Goal: Communication & Community: Share content

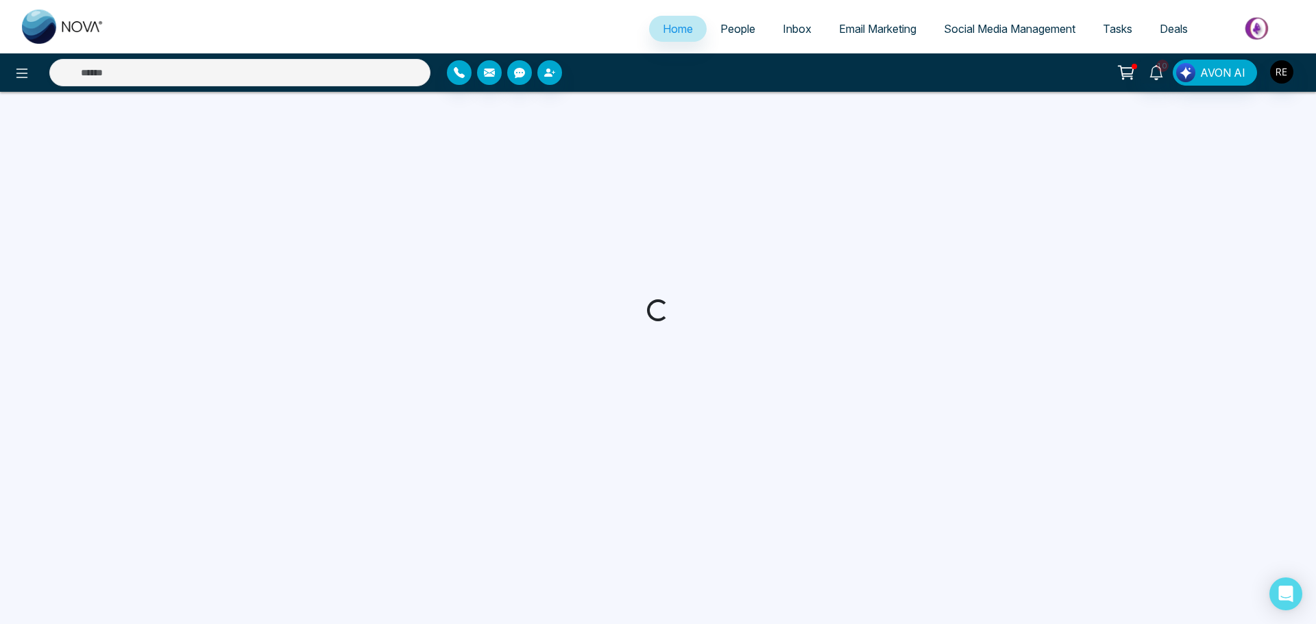
select select "*"
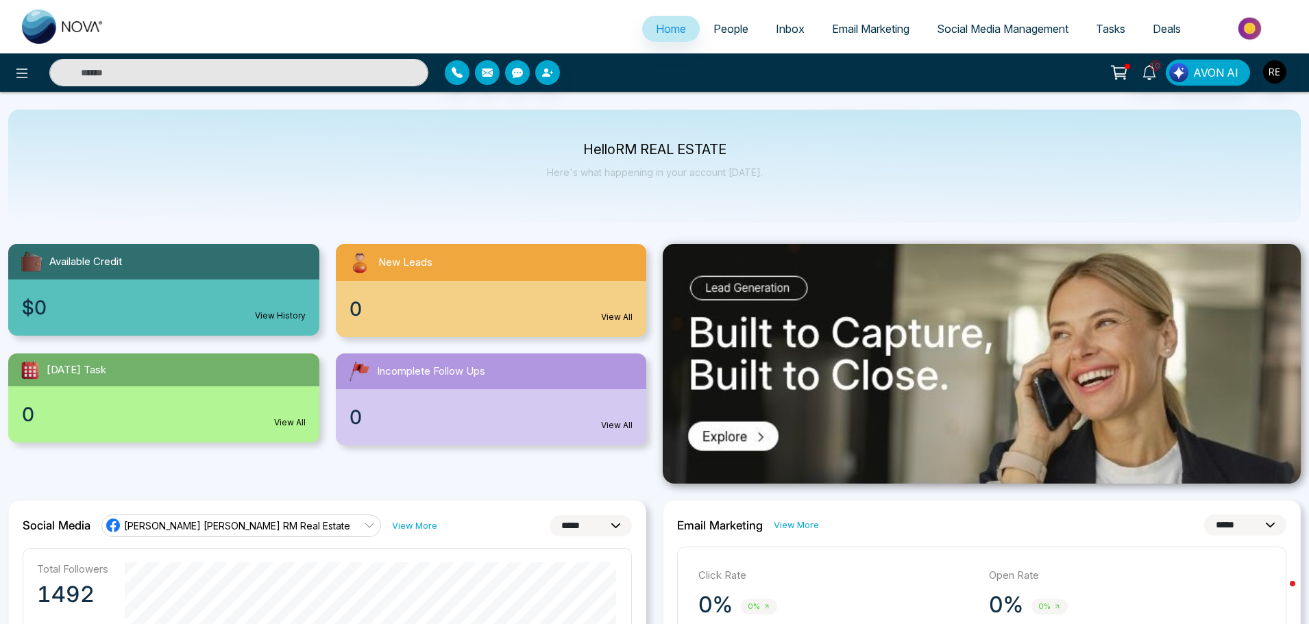
click at [937, 30] on span "Social Media Management" at bounding box center [1003, 29] width 132 height 14
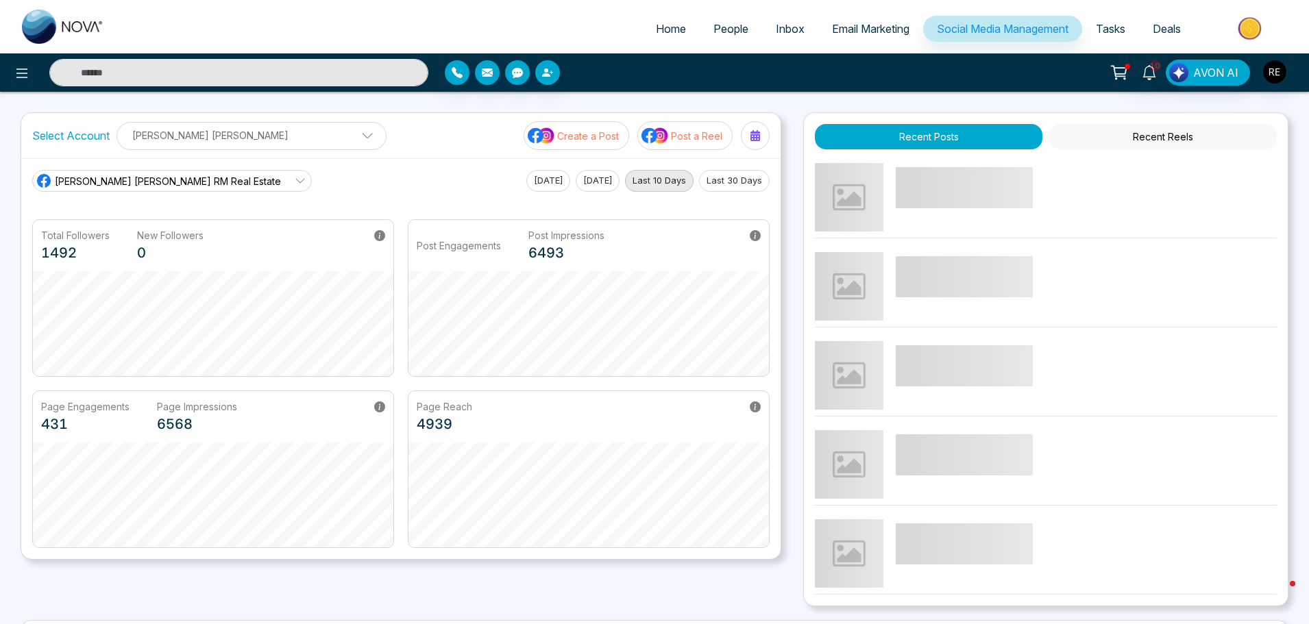
click at [584, 142] on p "Create a Post" at bounding box center [588, 136] width 62 height 14
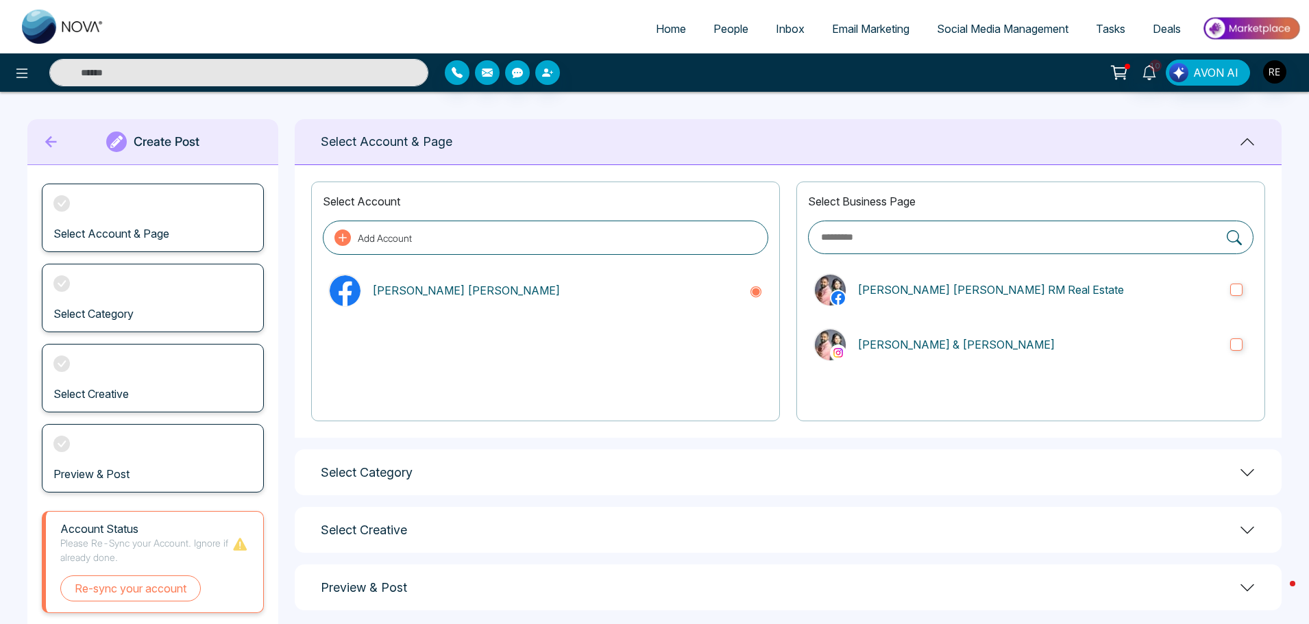
drag, startPoint x: 1220, startPoint y: 478, endPoint x: 1184, endPoint y: 467, distance: 37.8
click at [1217, 476] on div "Select Category" at bounding box center [788, 473] width 987 height 46
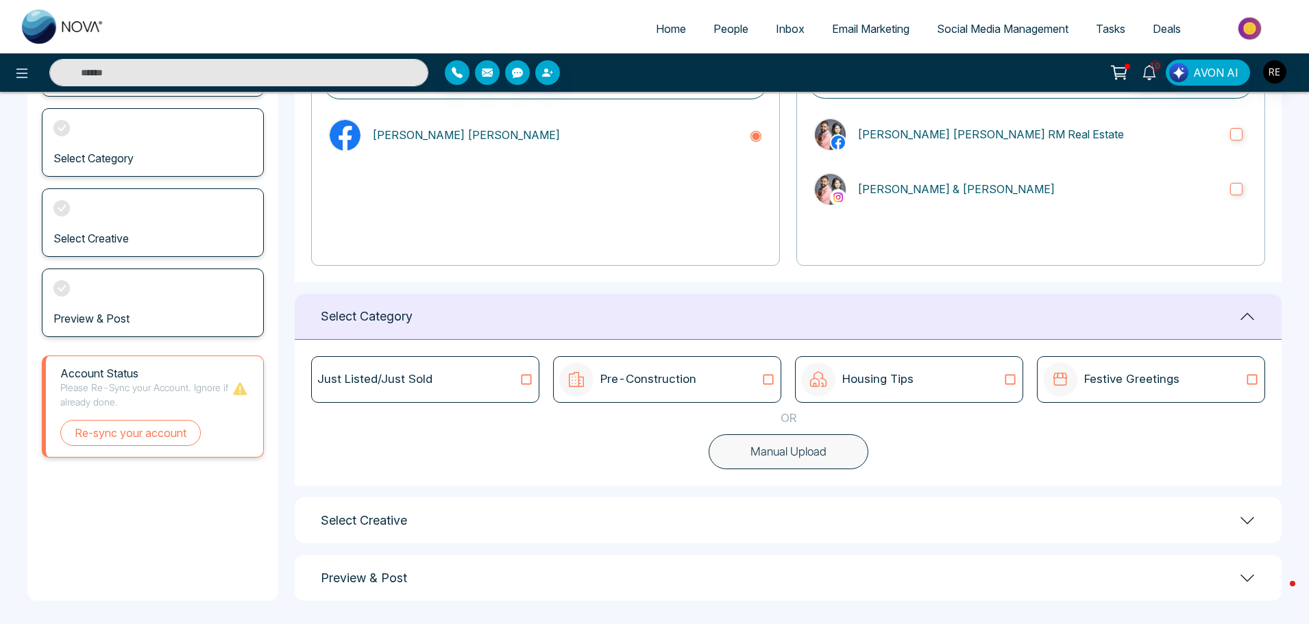
scroll to position [160, 0]
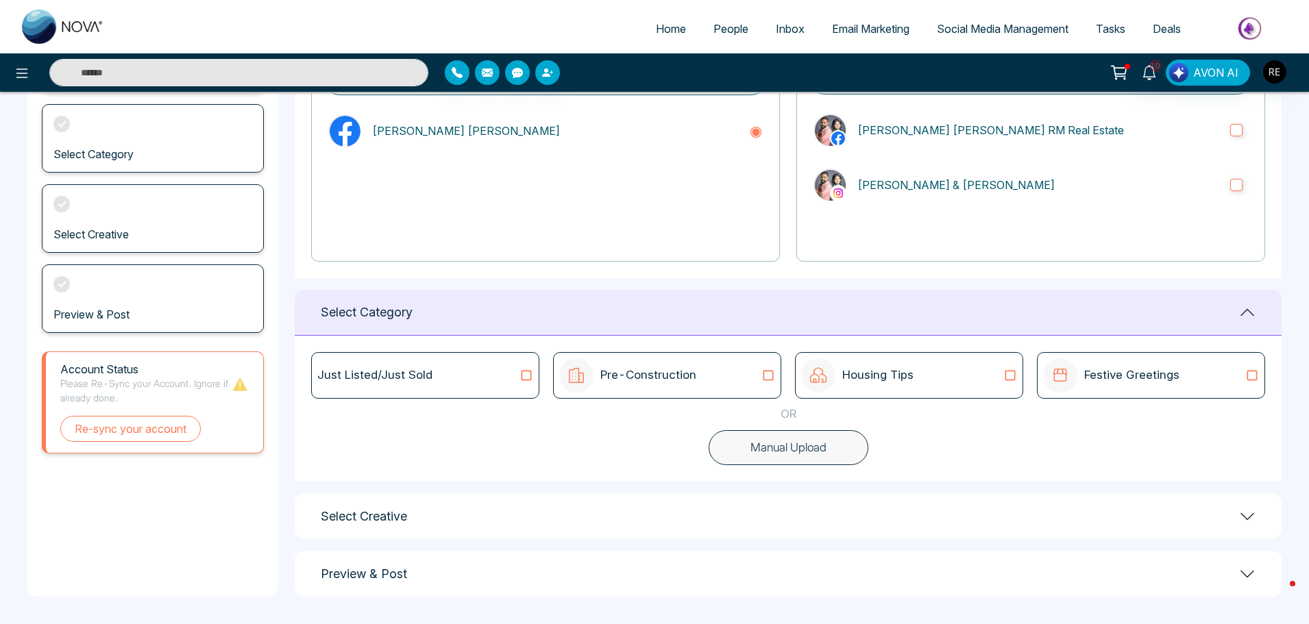
click at [532, 378] on icon at bounding box center [526, 376] width 18 height 14
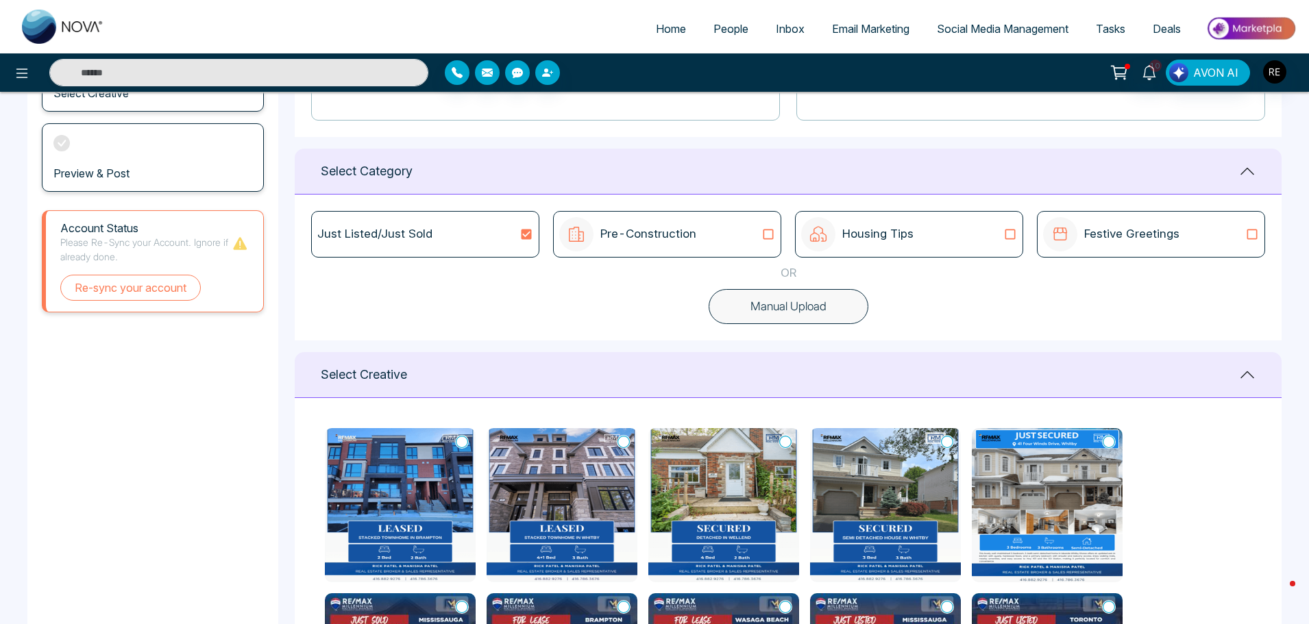
scroll to position [365, 0]
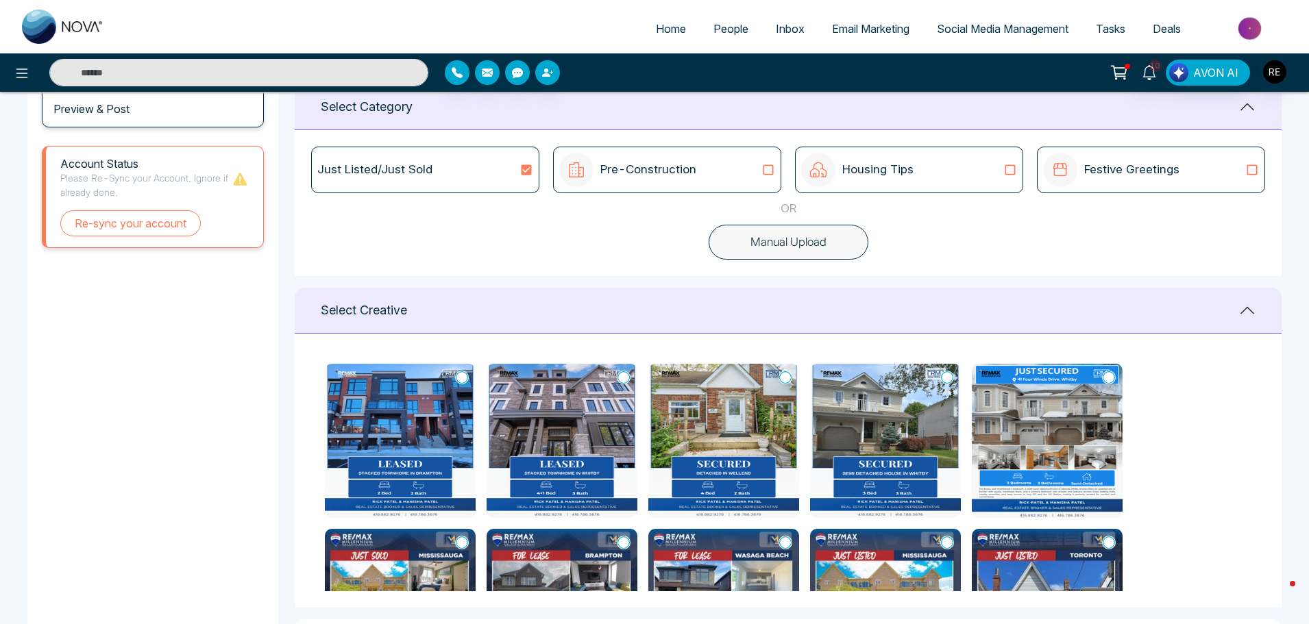
click at [772, 171] on icon at bounding box center [768, 170] width 18 height 14
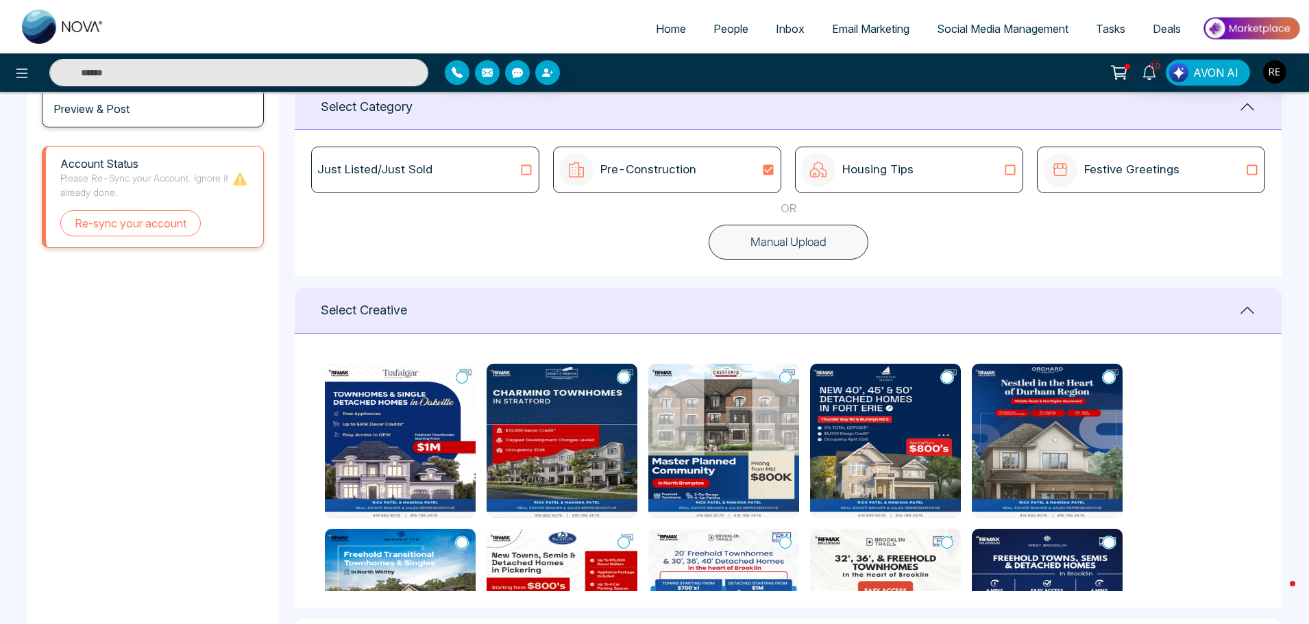
drag, startPoint x: 1010, startPoint y: 171, endPoint x: 1000, endPoint y: 178, distance: 11.8
click at [1010, 171] on icon at bounding box center [1010, 170] width 18 height 14
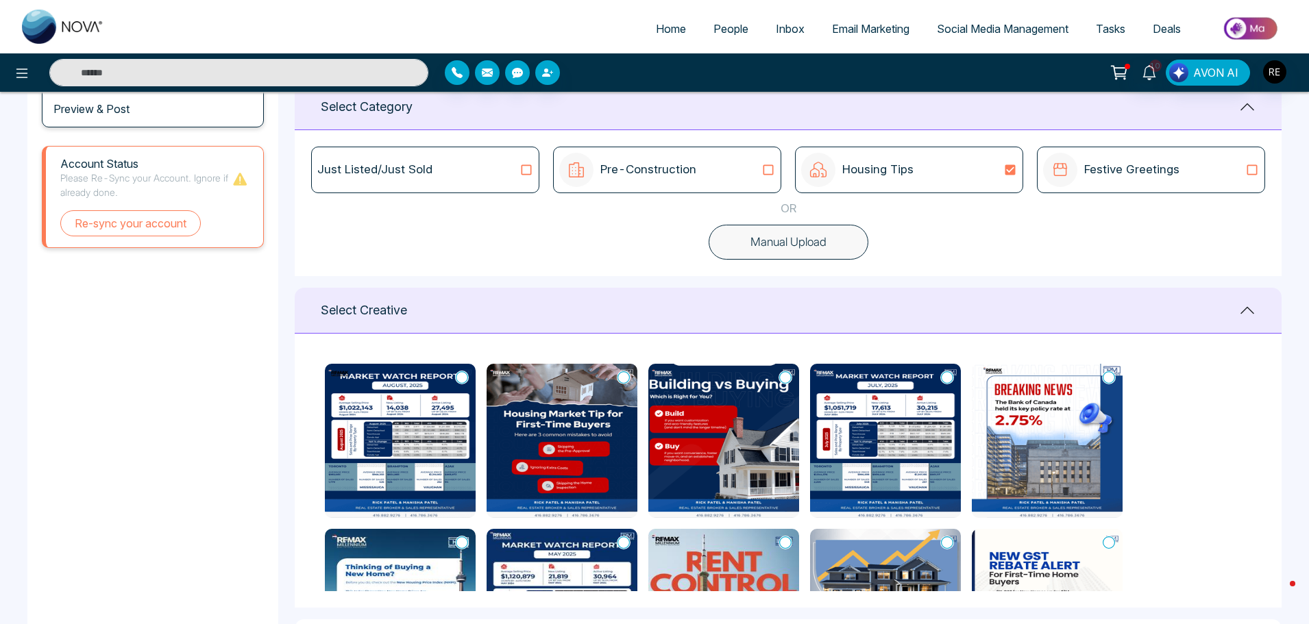
click at [1251, 173] on icon at bounding box center [1252, 170] width 18 height 14
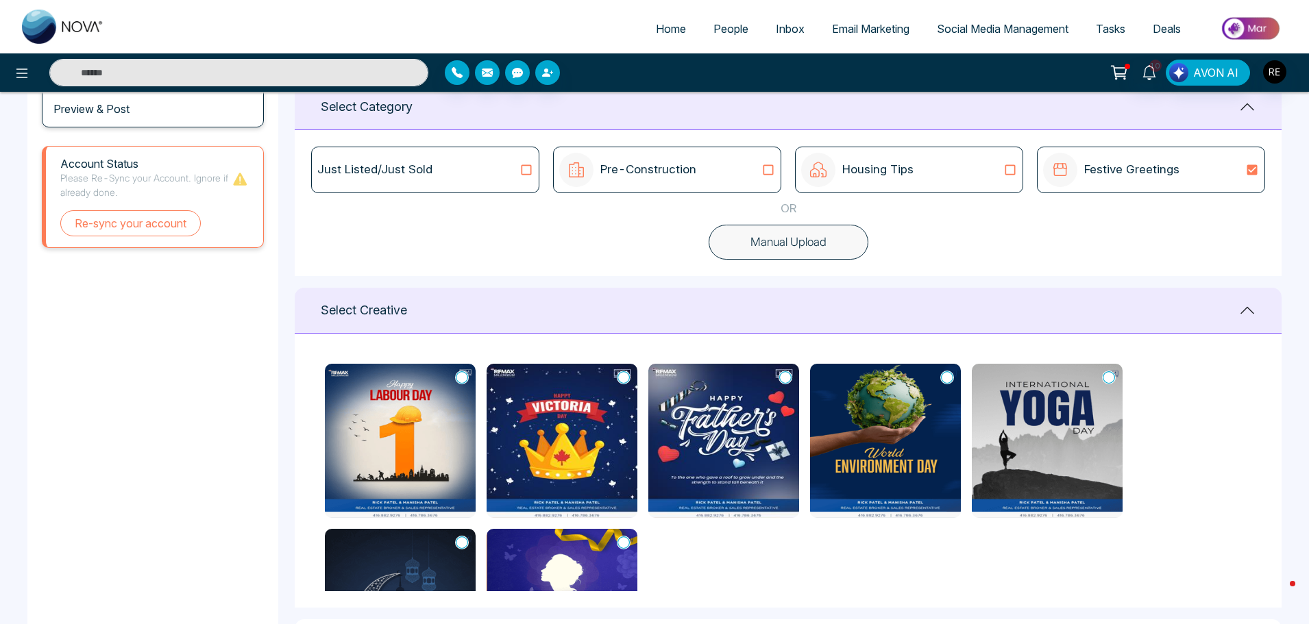
click at [1013, 171] on icon at bounding box center [1010, 170] width 18 height 14
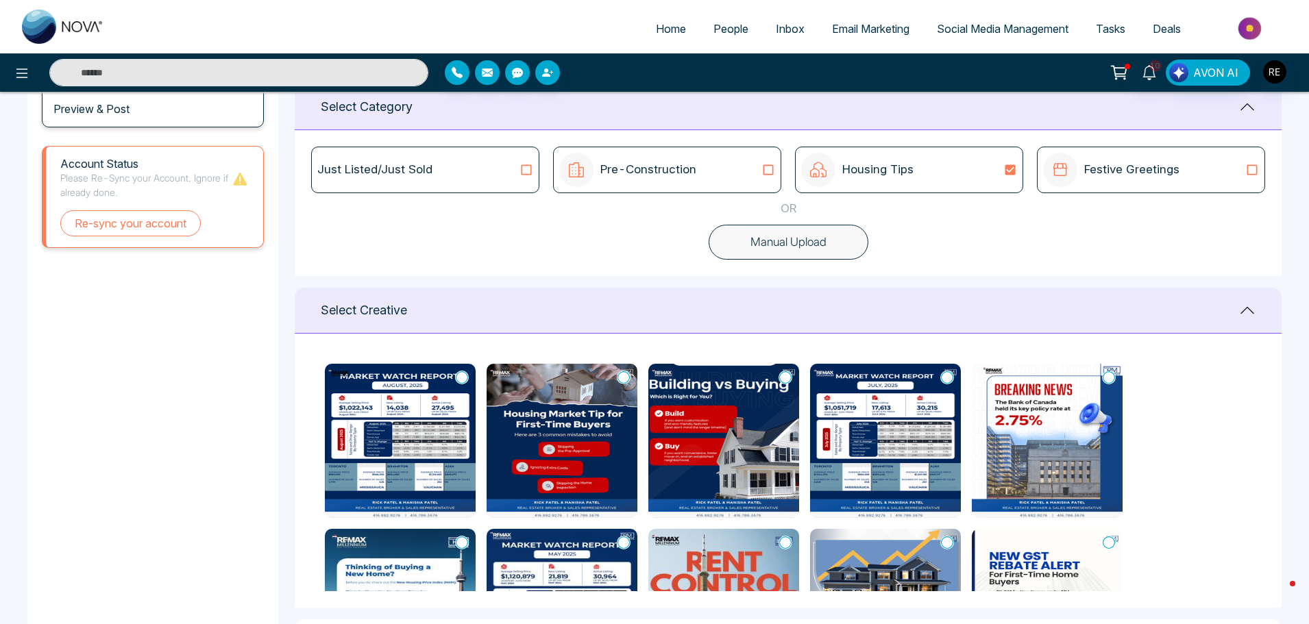
click at [769, 174] on icon at bounding box center [768, 170] width 10 height 10
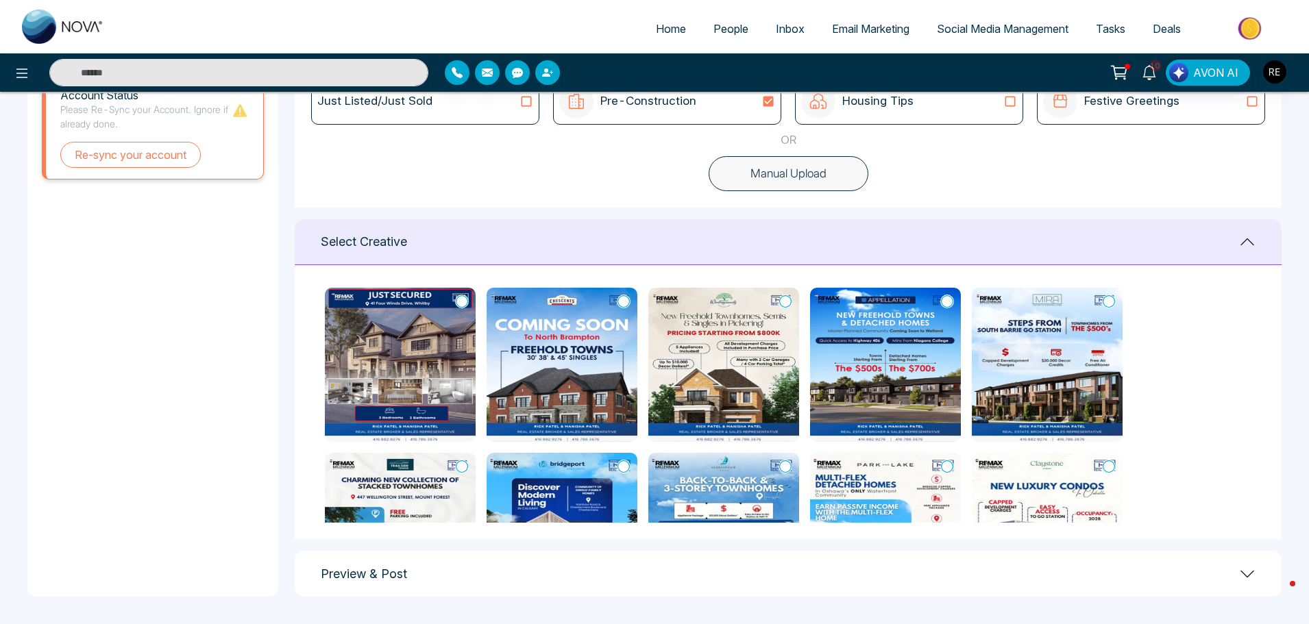
scroll to position [343, 0]
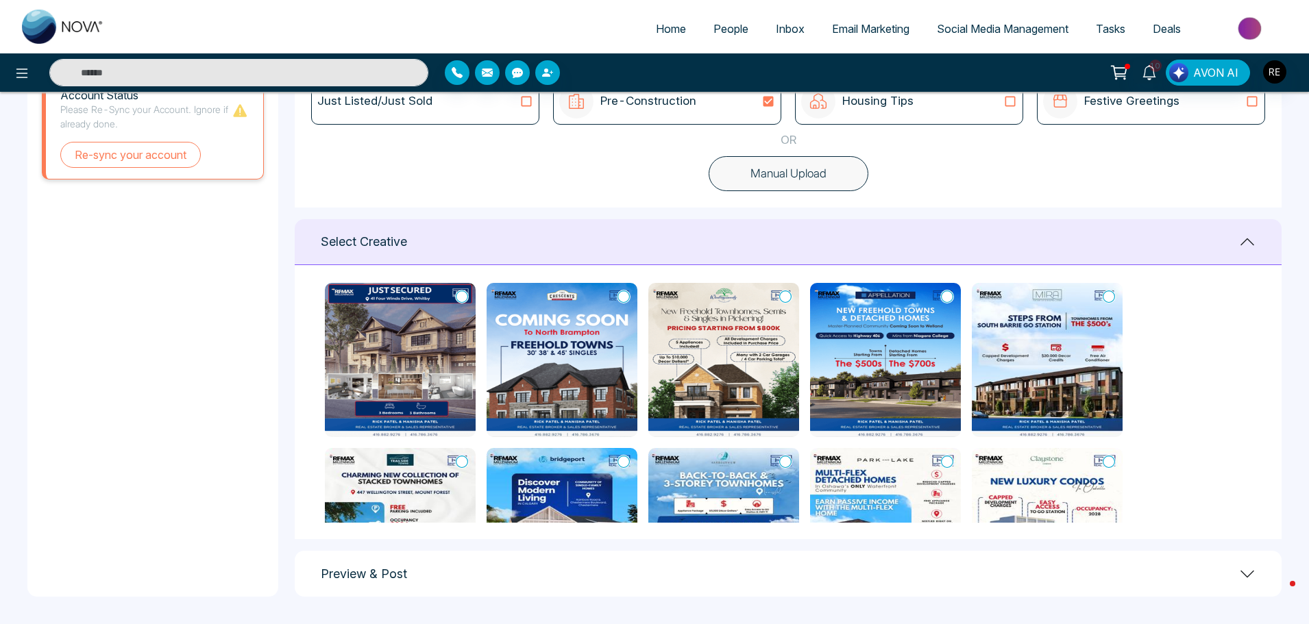
click at [1118, 187] on div "Just Listed/Just Sold Pre-Construction Housing Tips Festive Greetings OR Manual…" at bounding box center [788, 135] width 987 height 146
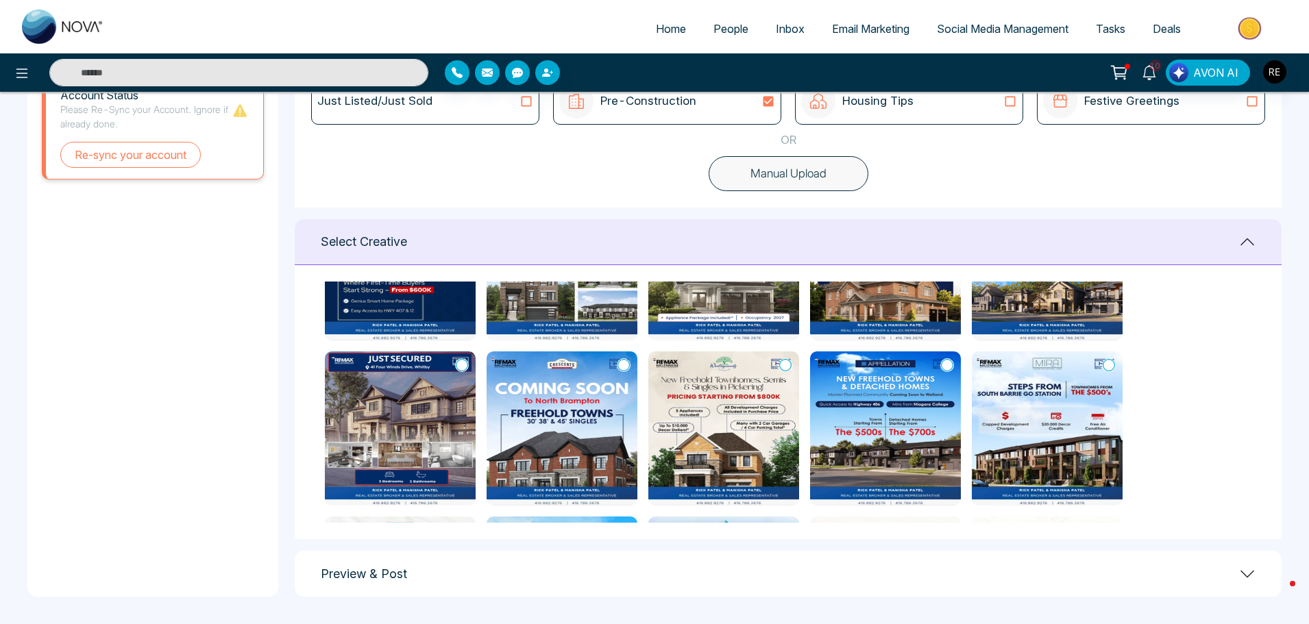
scroll to position [206, 0]
